Goal: Register for event/course

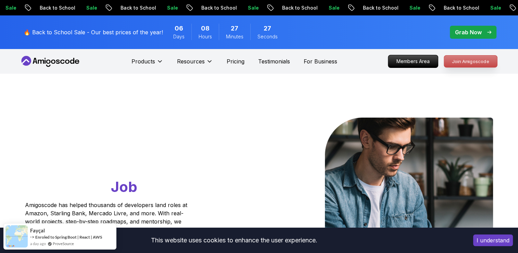
click at [462, 57] on p "Join Amigoscode" at bounding box center [470, 61] width 53 height 12
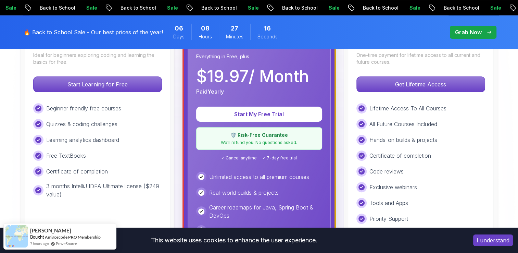
scroll to position [231, 0]
click at [502, 240] on button "I understand" at bounding box center [493, 240] width 40 height 12
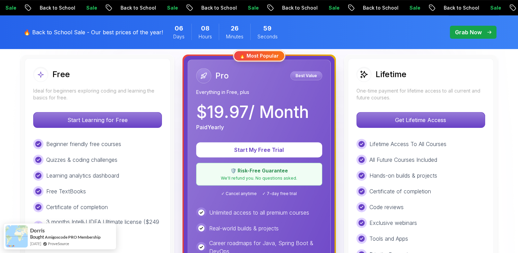
scroll to position [196, 0]
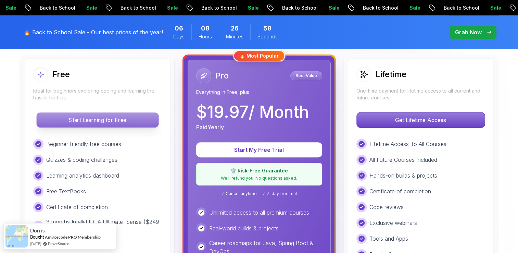
click at [105, 120] on p "Start Learning for Free" at bounding box center [97, 120] width 121 height 14
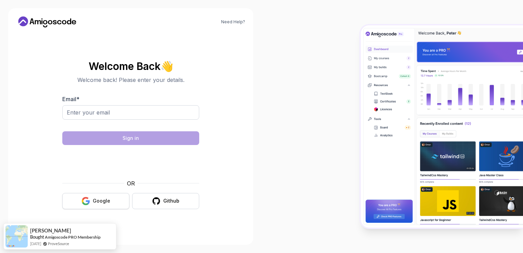
click at [108, 199] on div "Google" at bounding box center [101, 200] width 17 height 7
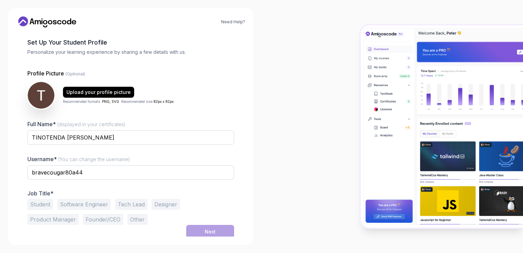
scroll to position [33, 0]
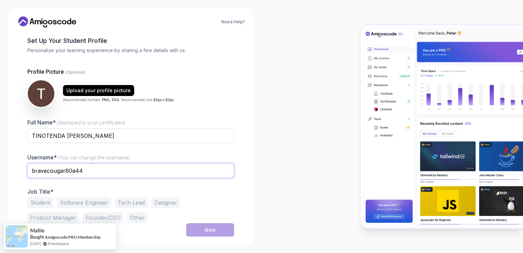
drag, startPoint x: 85, startPoint y: 168, endPoint x: 7, endPoint y: 169, distance: 78.0
click at [7, 169] on div "Need Help? 1 Set Up Your Profile 1 Set Up Your Profile 2 Let's Get to Know You …" at bounding box center [130, 126] width 261 height 253
type input "leetee4"
click at [44, 201] on button "Student" at bounding box center [40, 202] width 26 height 11
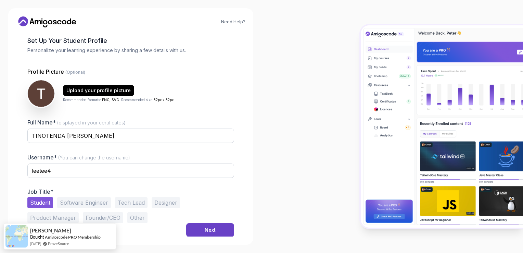
click at [93, 200] on button "Software Engineer" at bounding box center [84, 202] width 54 height 11
click at [43, 197] on button "Student" at bounding box center [40, 202] width 26 height 11
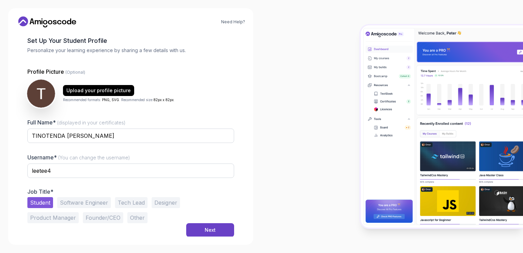
click at [47, 90] on img at bounding box center [41, 93] width 28 height 28
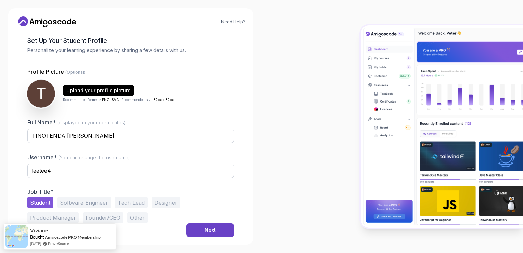
click at [39, 96] on img at bounding box center [41, 93] width 28 height 28
click at [198, 227] on button "Next" at bounding box center [210, 230] width 48 height 14
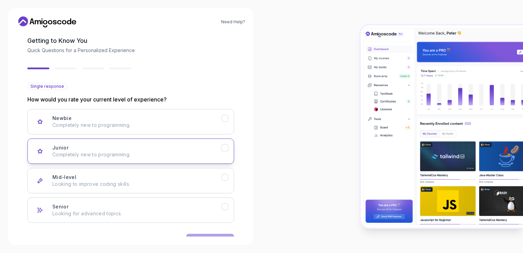
scroll to position [53, 0]
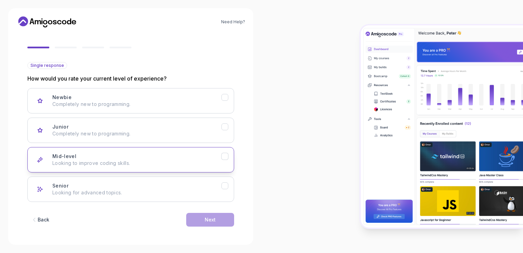
click at [152, 159] on p "Looking to improve coding skills." at bounding box center [136, 162] width 169 height 7
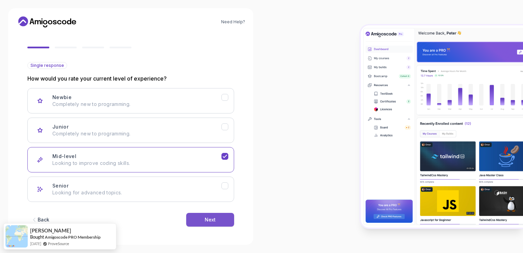
click at [207, 217] on div "Next" at bounding box center [210, 219] width 11 height 7
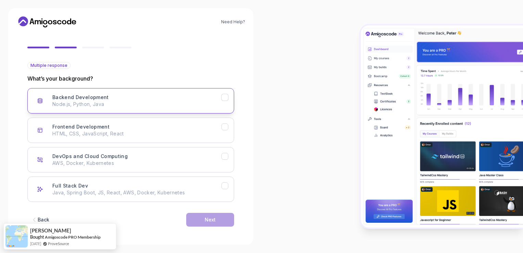
click at [116, 98] on div "Backend Development Node.js, Python, Java" at bounding box center [136, 101] width 169 height 14
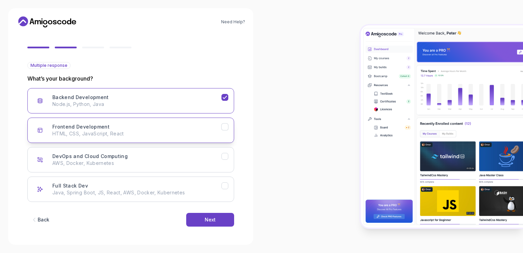
click at [132, 133] on p "HTML, CSS, JavaScript, React" at bounding box center [136, 133] width 169 height 7
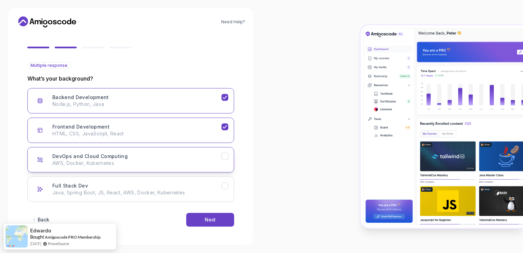
click at [148, 159] on p "AWS, Docker, Kubernetes" at bounding box center [136, 162] width 169 height 7
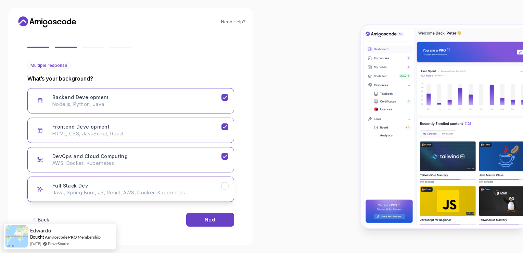
click at [156, 184] on div "Full Stack Dev Java, Spring Boot, JS, React, AWS, Docker, Kubernetes" at bounding box center [136, 189] width 169 height 14
click at [206, 213] on button "Next" at bounding box center [210, 219] width 48 height 14
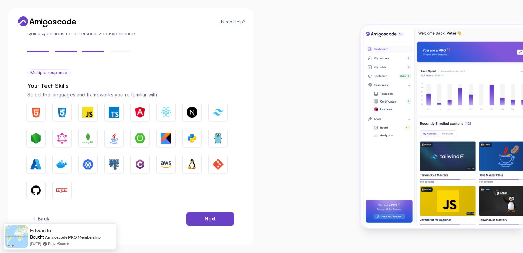
scroll to position [46, 0]
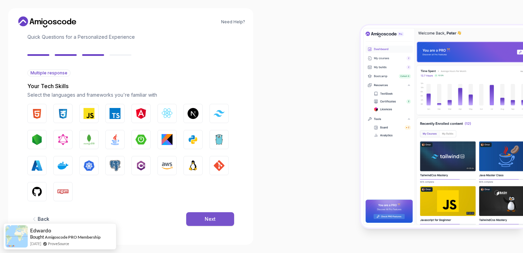
click at [199, 217] on button "Next" at bounding box center [210, 219] width 48 height 14
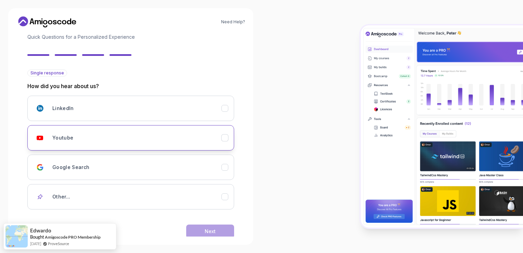
click at [128, 134] on div "Youtube" at bounding box center [136, 138] width 169 height 14
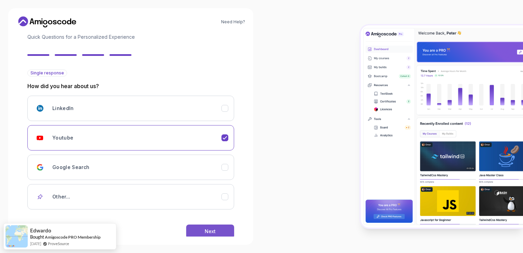
click at [203, 229] on button "Next" at bounding box center [210, 231] width 48 height 14
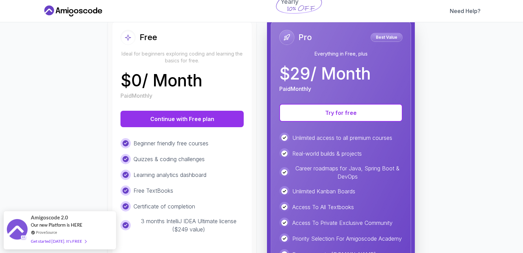
scroll to position [79, 0]
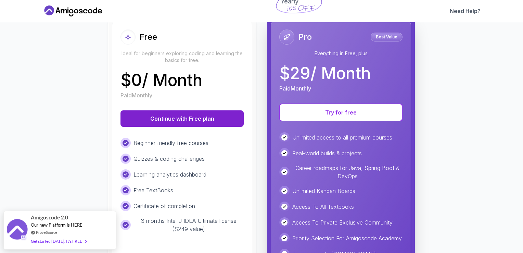
click at [192, 119] on button "Continue with Free plan" at bounding box center [181, 118] width 123 height 16
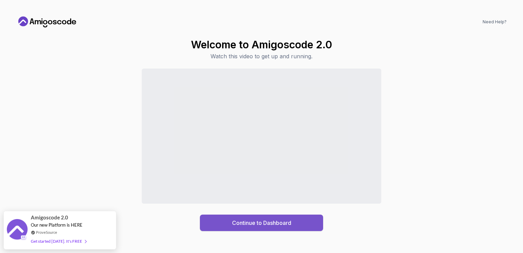
click at [266, 216] on button "Continue to Dashboard" at bounding box center [261, 222] width 123 height 16
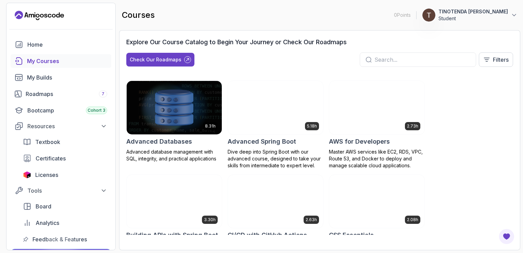
scroll to position [1, 0]
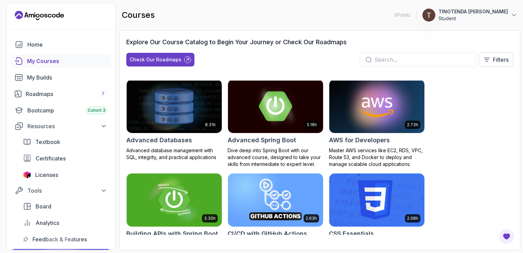
click at [274, 108] on img at bounding box center [276, 106] width 100 height 56
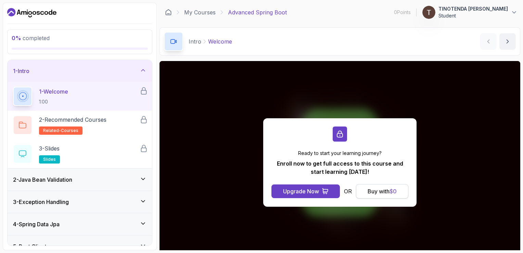
click at [380, 191] on div "Buy with $ 0" at bounding box center [382, 191] width 29 height 8
click at [391, 191] on span "$ 0" at bounding box center [392, 191] width 7 height 7
click at [387, 190] on div "Buy with $ 0" at bounding box center [382, 191] width 29 height 8
click at [382, 192] on div "Buy with $ 0" at bounding box center [382, 191] width 29 height 8
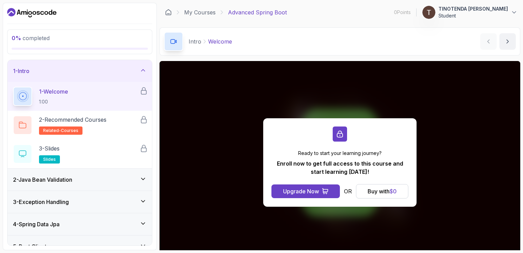
click at [294, 127] on div "Ready to start your learning journey? Enroll now to get full access to this cou…" at bounding box center [339, 162] width 153 height 88
